Goal: Transaction & Acquisition: Obtain resource

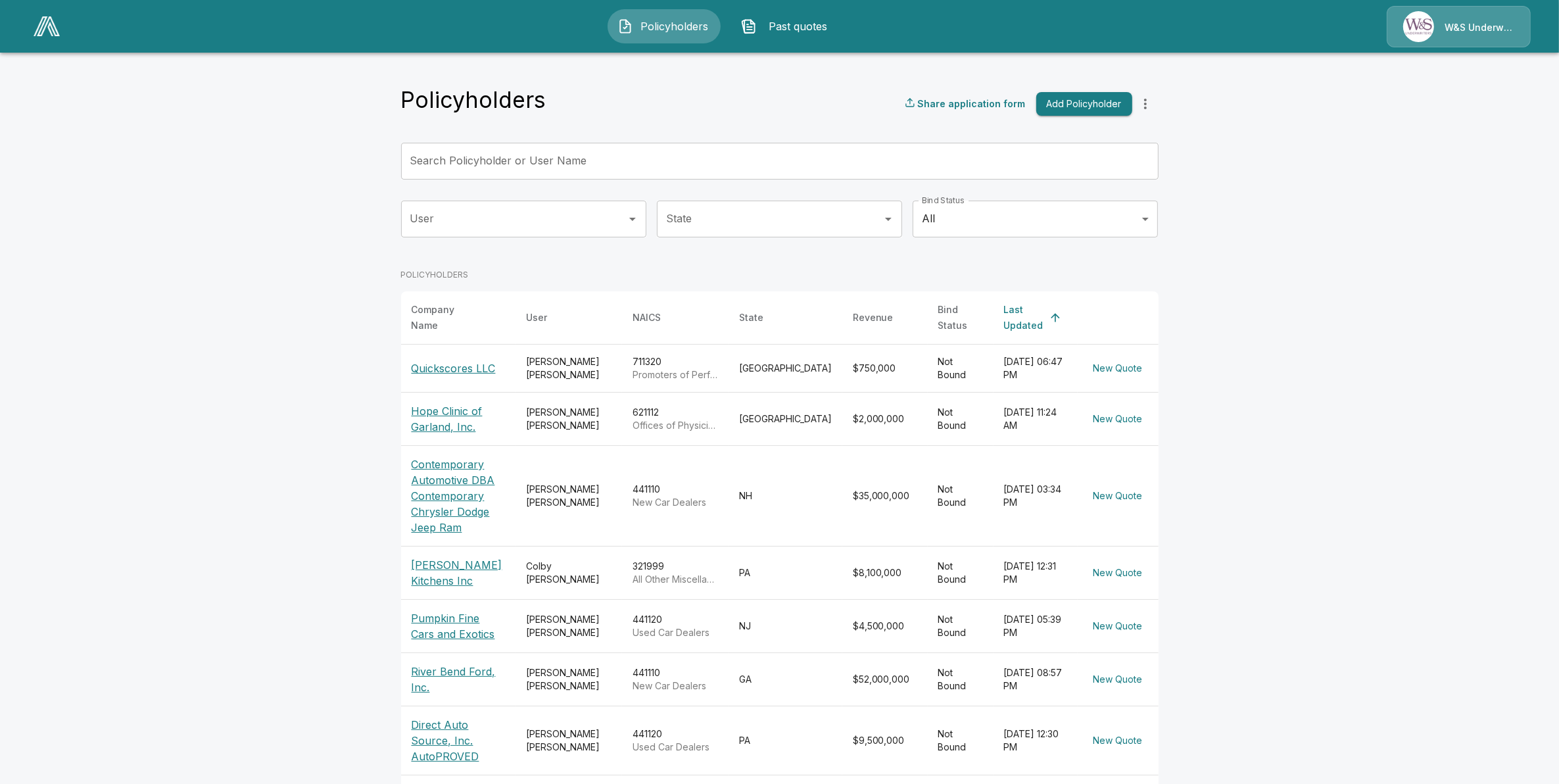
click at [514, 173] on input "Search Policyholder or User Name" at bounding box center [772, 162] width 743 height 37
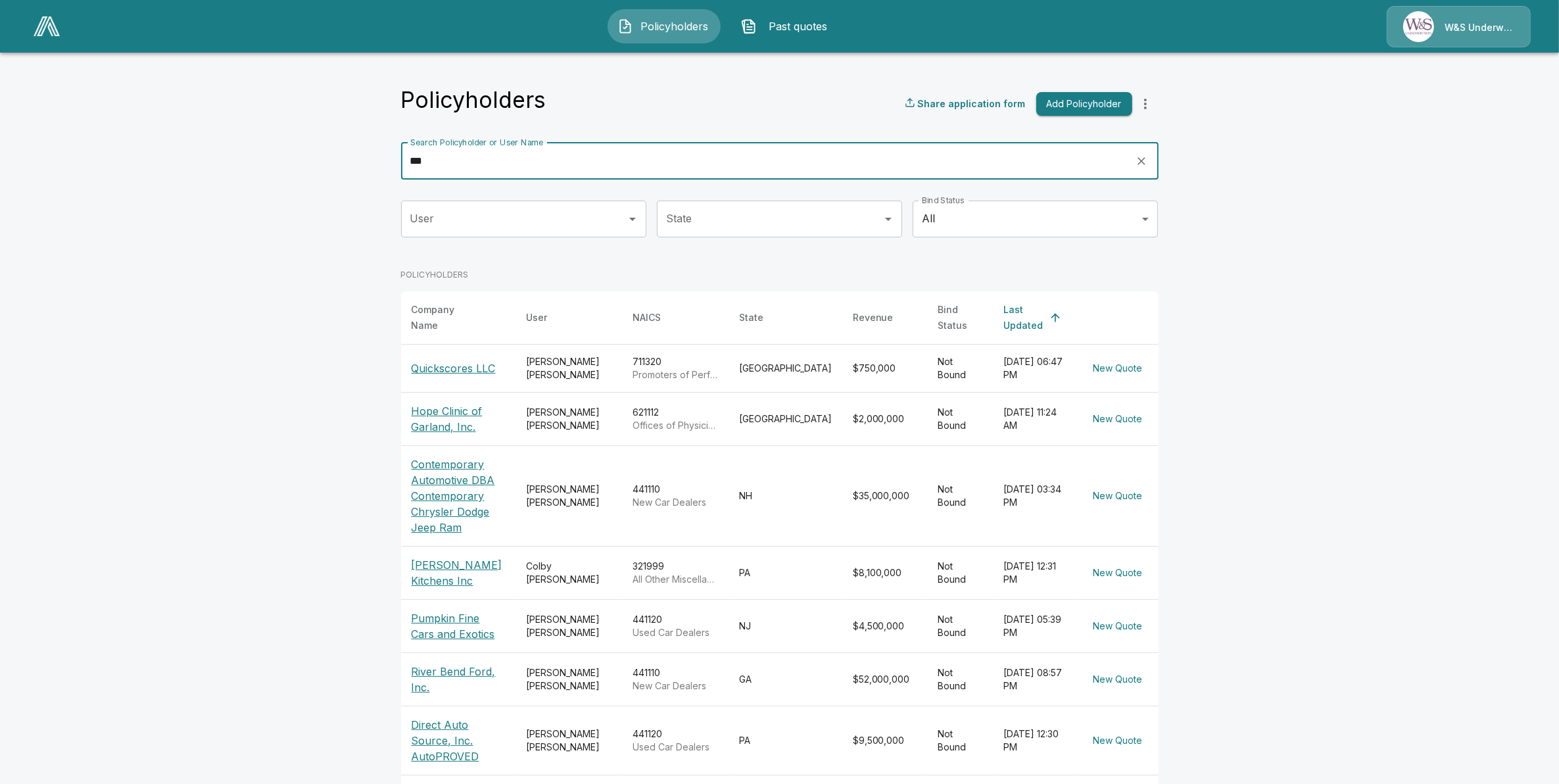
type input "***"
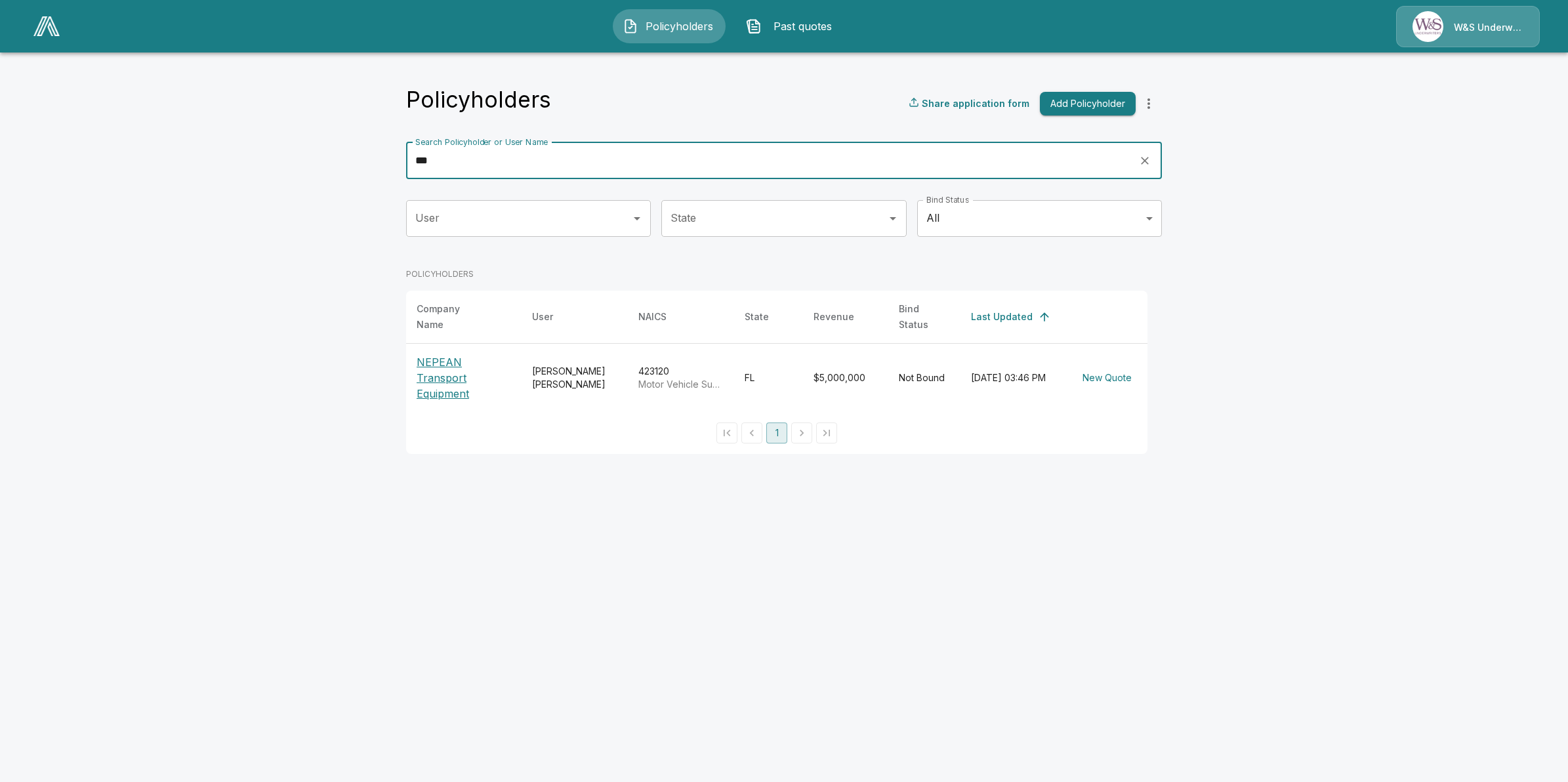
click at [464, 354] on p "NEPEAN Transport Equipment" at bounding box center [464, 378] width 95 height 47
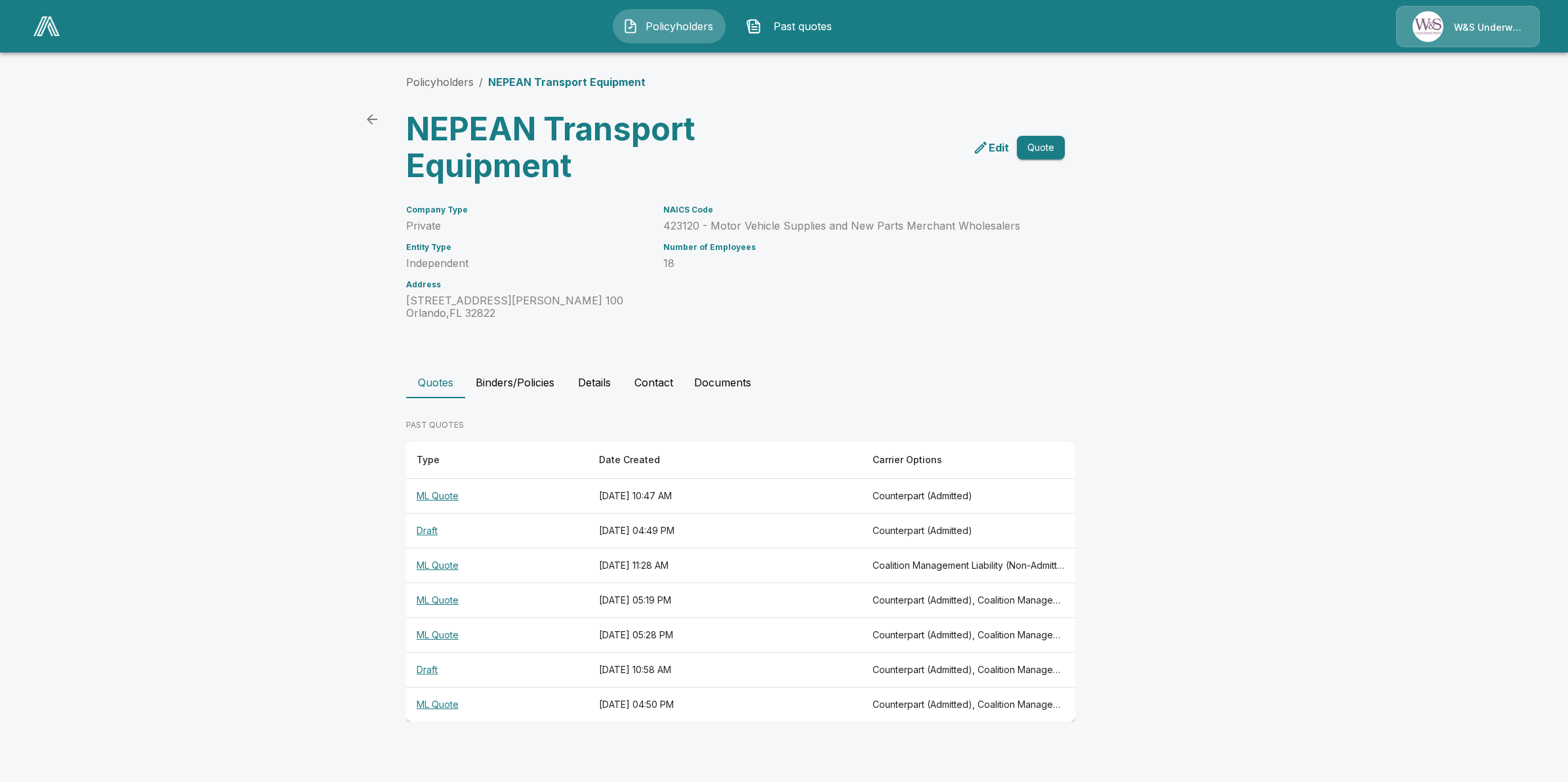
click at [528, 496] on th "ML Quote" at bounding box center [497, 495] width 182 height 35
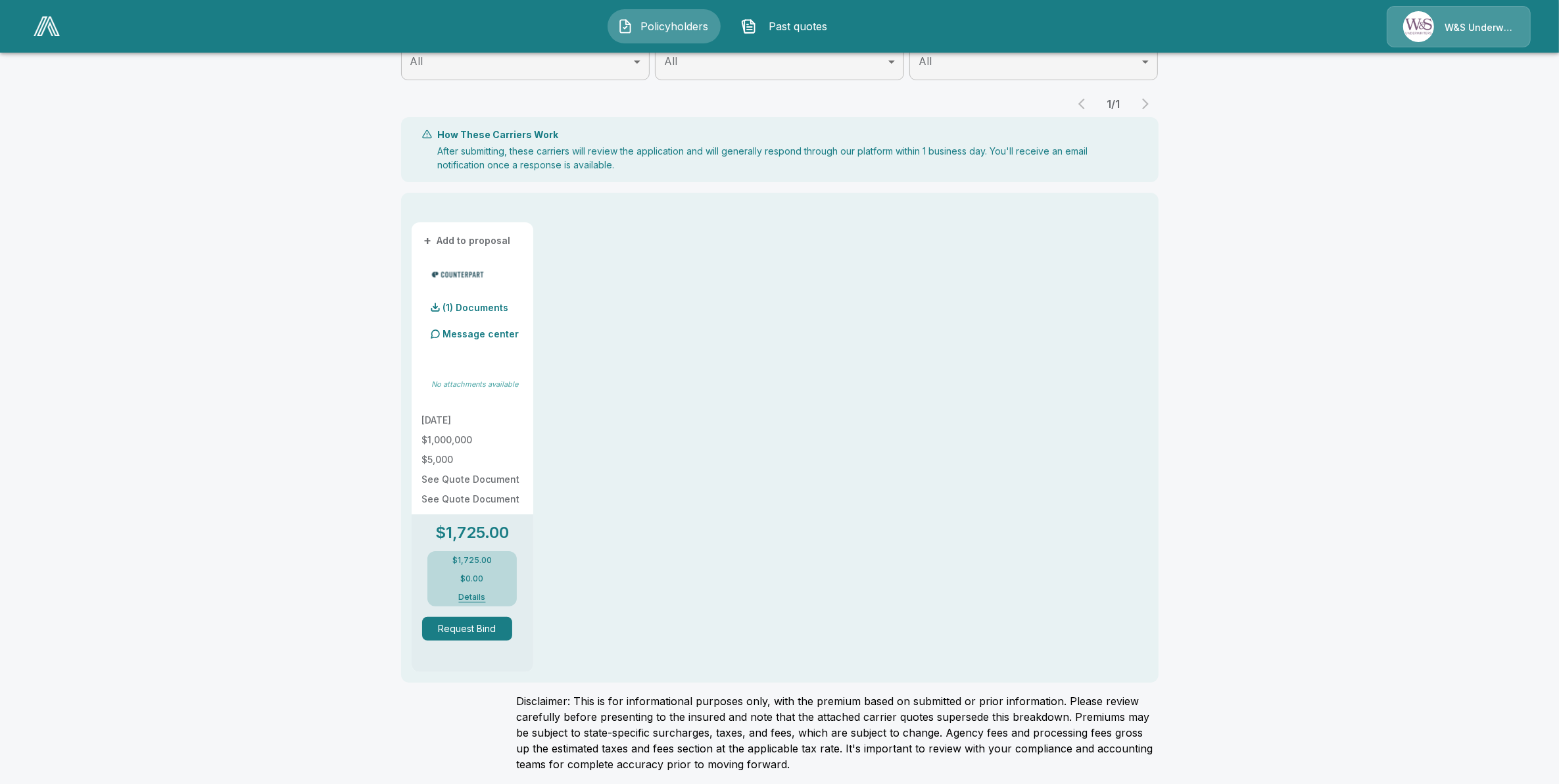
scroll to position [205, 0]
click at [461, 303] on p "(1) Documents" at bounding box center [476, 304] width 66 height 9
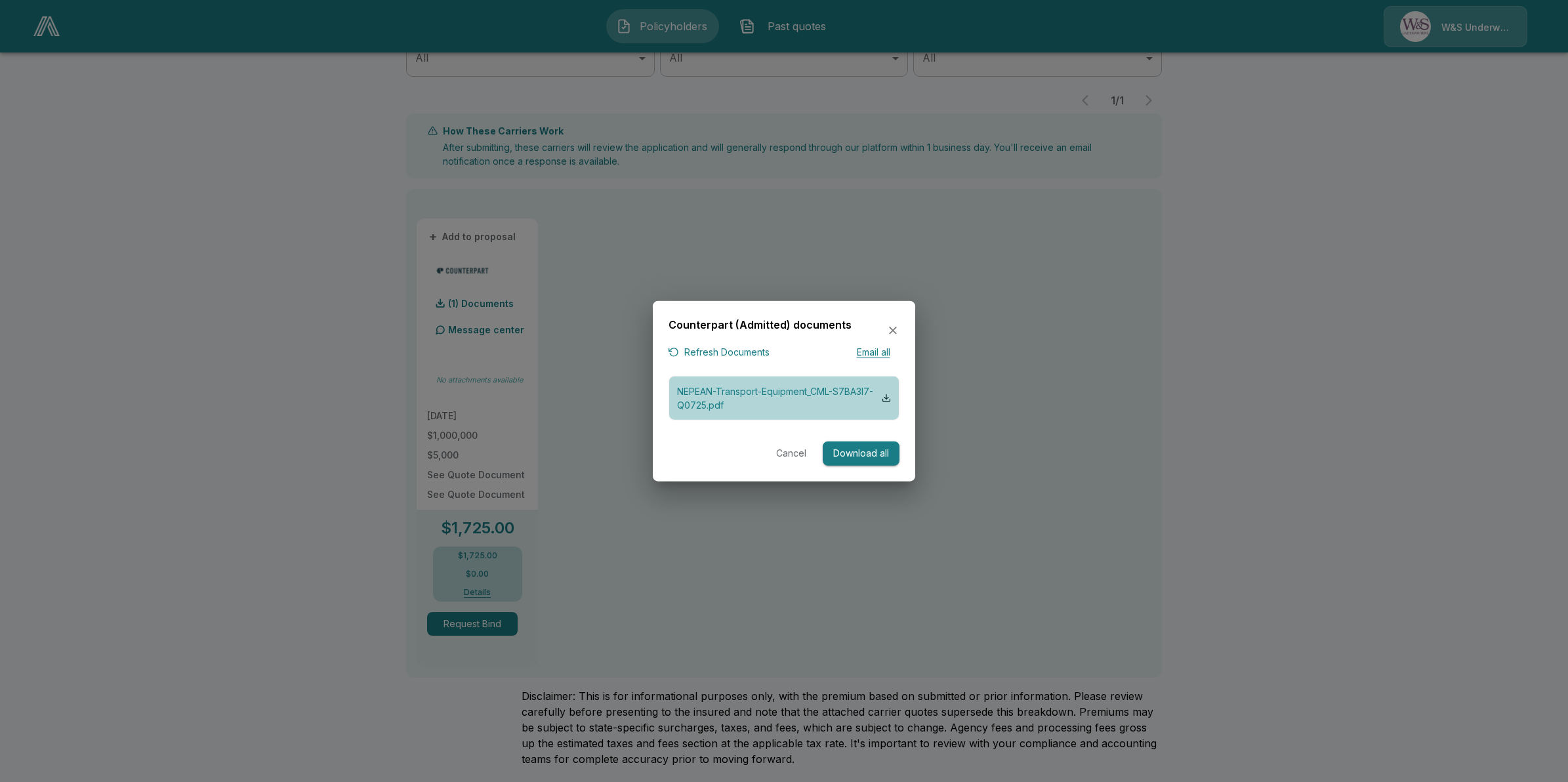
click at [727, 392] on p "NEPEAN-Transport-Equipment_CML-S7BA3I7-Q0725.pdf" at bounding box center [779, 398] width 205 height 28
click at [889, 326] on icon "button" at bounding box center [893, 331] width 14 height 13
